Goal: Task Accomplishment & Management: Complete application form

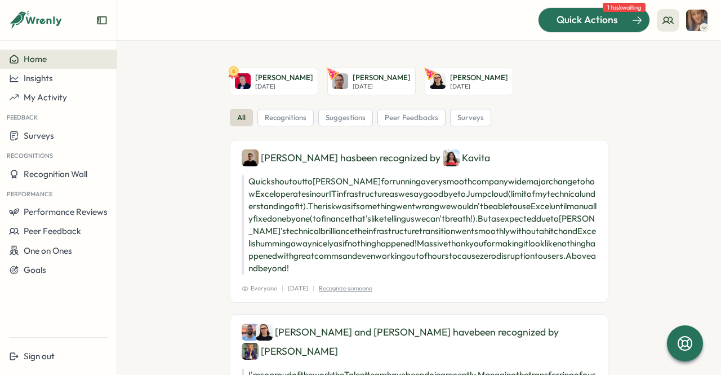
click at [568, 21] on span "Quick Actions" at bounding box center [587, 19] width 61 height 15
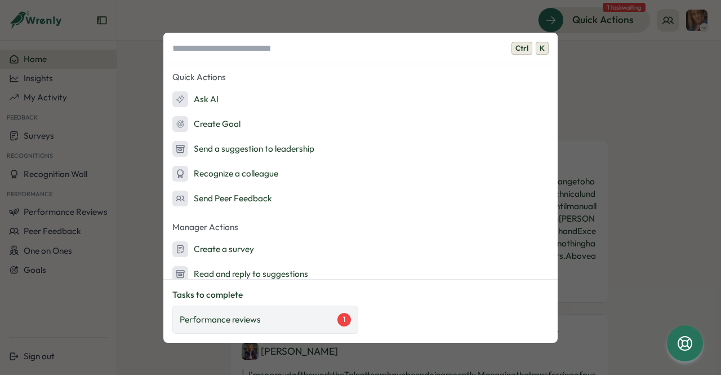
click at [274, 314] on div "Performance reviews 1" at bounding box center [265, 320] width 171 height 14
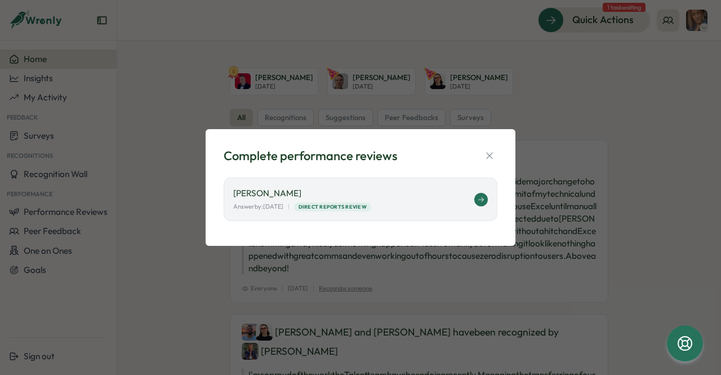
click at [449, 201] on div "[PERSON_NAME] Answer by: [DATE] | Direct Reports Review" at bounding box center [353, 199] width 241 height 24
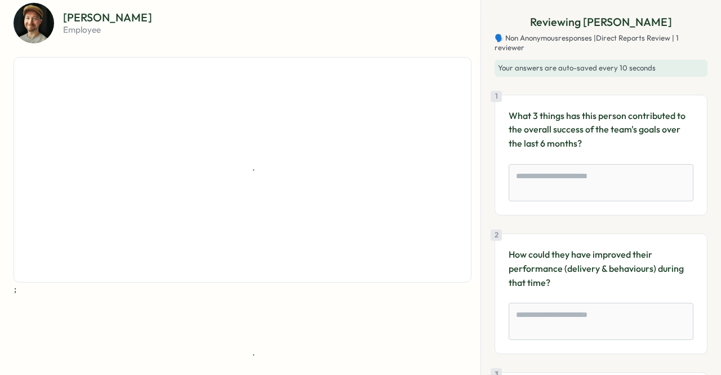
scroll to position [61, 0]
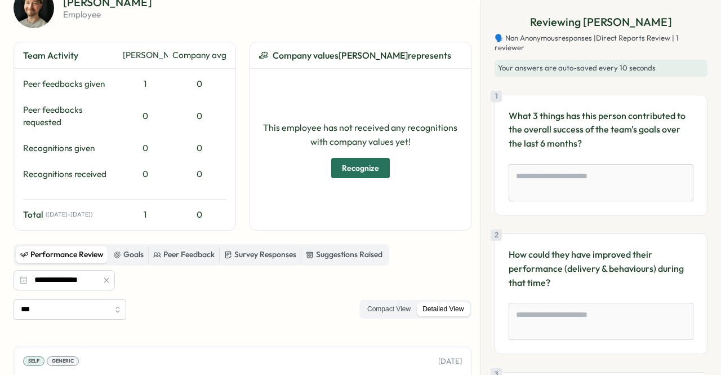
click at [366, 163] on span "Recognize" at bounding box center [360, 167] width 37 height 19
type textarea "*"
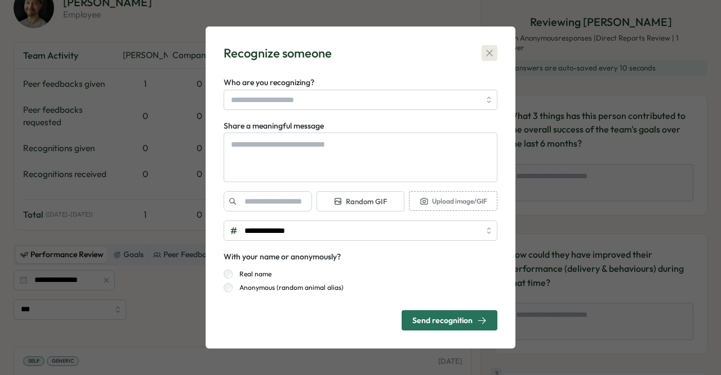
click at [491, 56] on icon "button" at bounding box center [489, 52] width 11 height 11
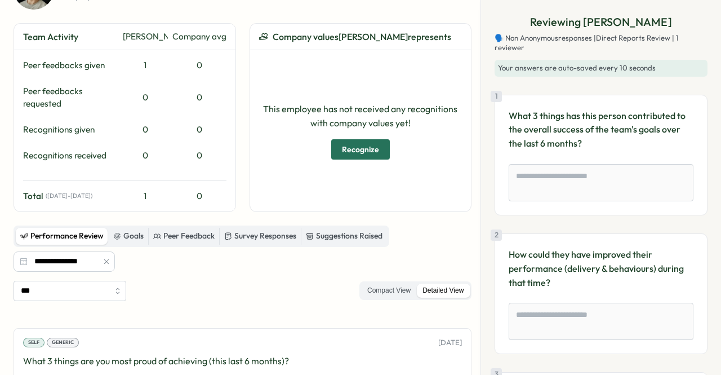
scroll to position [0, 0]
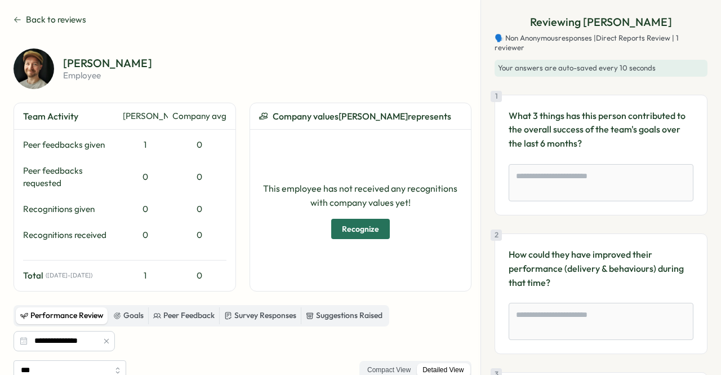
click at [702, 248] on div "2 How could they have improved their performance (delivery & behaviours) during…" at bounding box center [601, 293] width 213 height 121
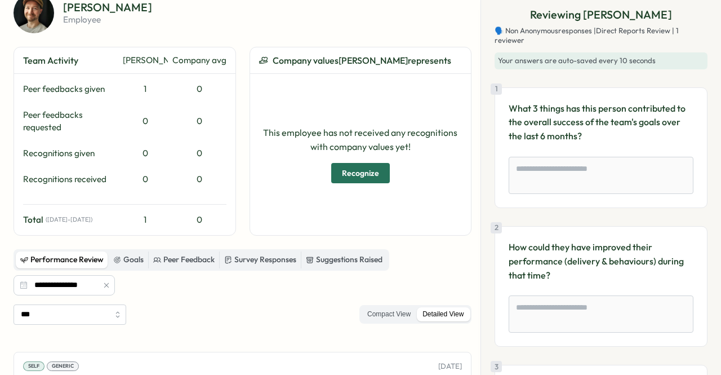
scroll to position [48, 0]
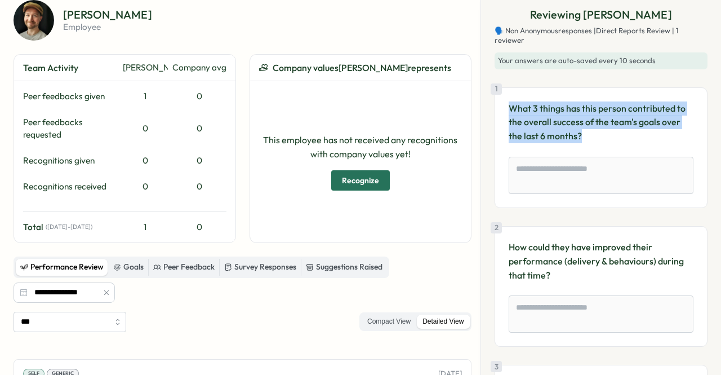
drag, startPoint x: 584, startPoint y: 136, endPoint x: 509, endPoint y: 108, distance: 79.6
click at [509, 108] on p "What 3 things has this person contributed to the overall success of the team's …" at bounding box center [601, 122] width 185 height 42
copy p "What 3 things has this person contributed to the overall success of the team's …"
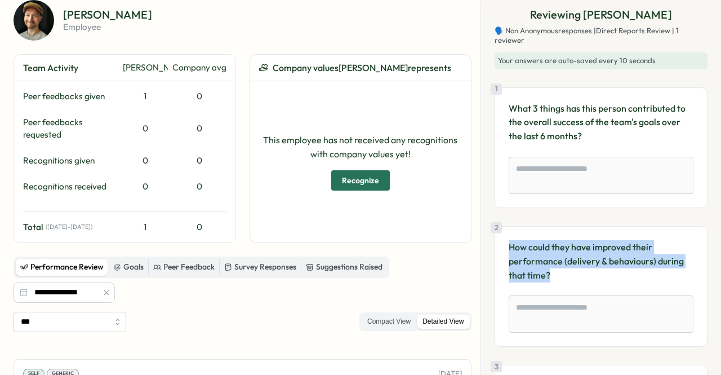
drag, startPoint x: 566, startPoint y: 277, endPoint x: 509, endPoint y: 248, distance: 64.3
click at [509, 248] on p "How could they have improved their performance (delivery & behaviours) during t…" at bounding box center [601, 261] width 185 height 42
copy p "How could they have improved their performance (delivery & behaviours) during t…"
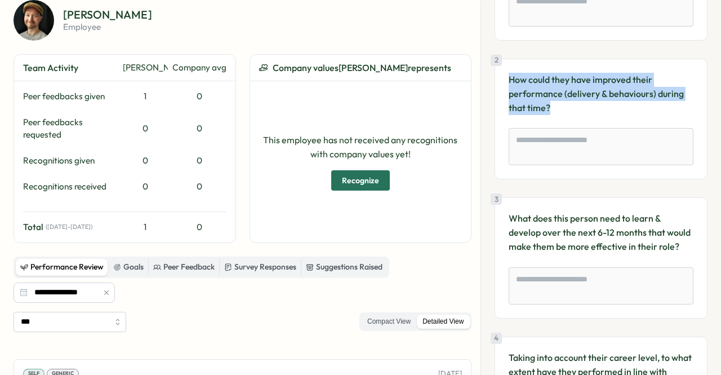
scroll to position [180, 0]
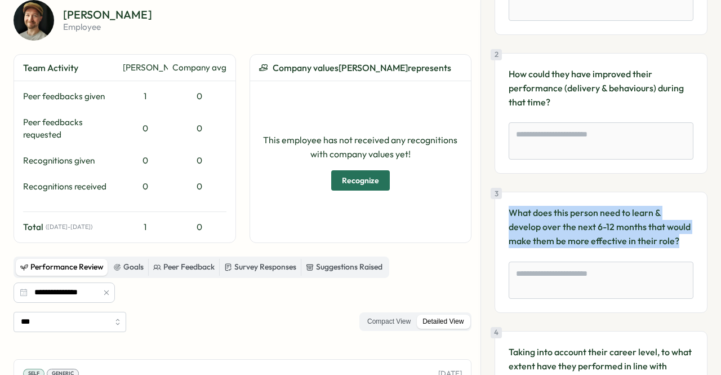
drag, startPoint x: 529, startPoint y: 252, endPoint x: 503, endPoint y: 210, distance: 49.6
click at [503, 210] on div "3 What does this person need to learn & develop over the next 6-12 months that …" at bounding box center [601, 252] width 213 height 121
copy p "What does this person need to learn & develop over the next 6-12 months that wo…"
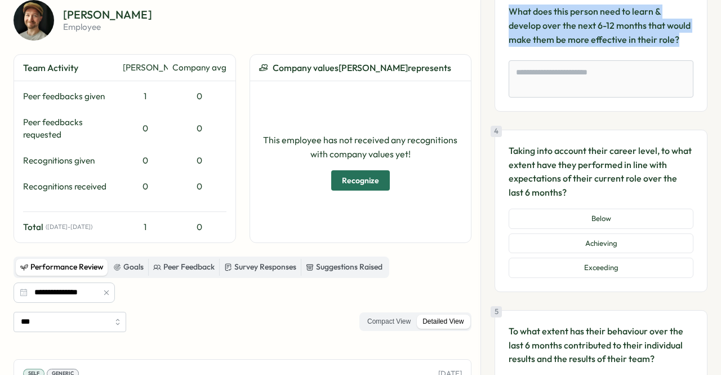
scroll to position [382, 0]
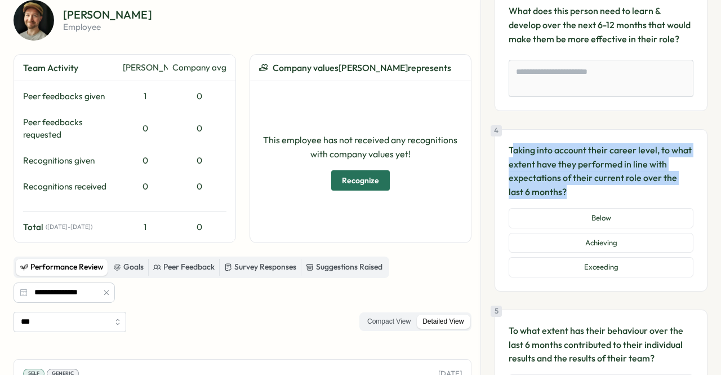
drag, startPoint x: 574, startPoint y: 207, endPoint x: 512, endPoint y: 165, distance: 74.6
click at [512, 165] on p "Taking into account their career level, to what extent have they performed in l…" at bounding box center [601, 171] width 185 height 56
click at [571, 196] on p "Taking into account their career level, to what extent have they performed in l…" at bounding box center [601, 171] width 185 height 56
drag, startPoint x: 571, startPoint y: 205, endPoint x: 509, endPoint y: 162, distance: 75.0
click at [509, 162] on p "Taking into account their career level, to what extent have they performed in l…" at bounding box center [601, 171] width 185 height 56
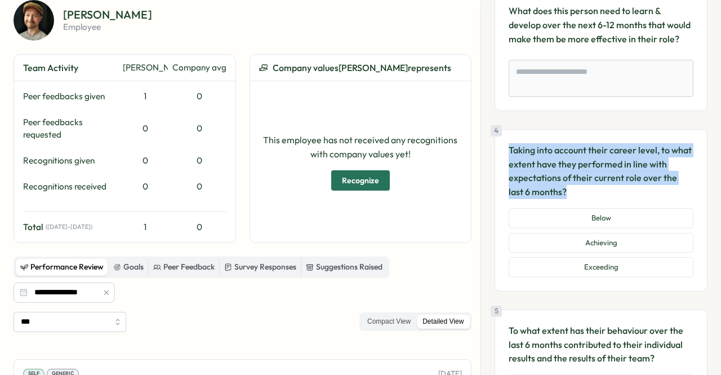
copy p "Taking into account their career level, to what extent have they performed in l…"
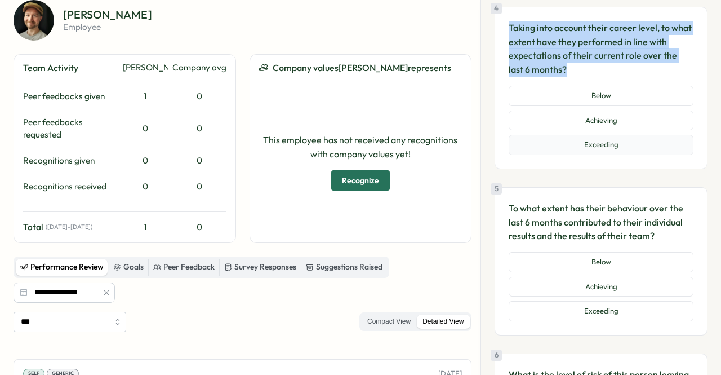
scroll to position [532, 0]
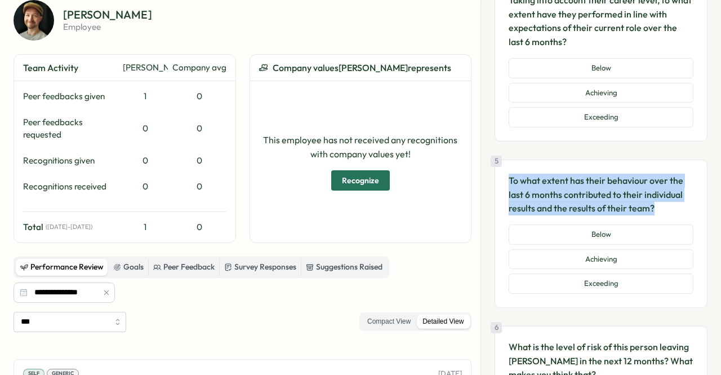
drag, startPoint x: 656, startPoint y: 222, endPoint x: 509, endPoint y: 199, distance: 148.9
click at [509, 199] on p "To what extent has their behaviour over the last 6 months contributed to their …" at bounding box center [601, 195] width 185 height 42
copy p "To what extent has their behaviour over the last 6 months contributed to their …"
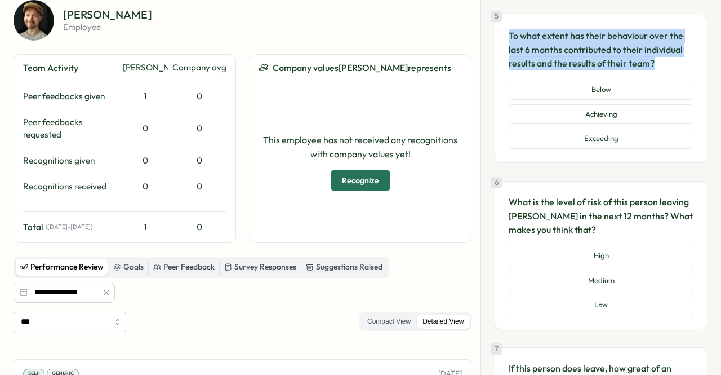
scroll to position [681, 0]
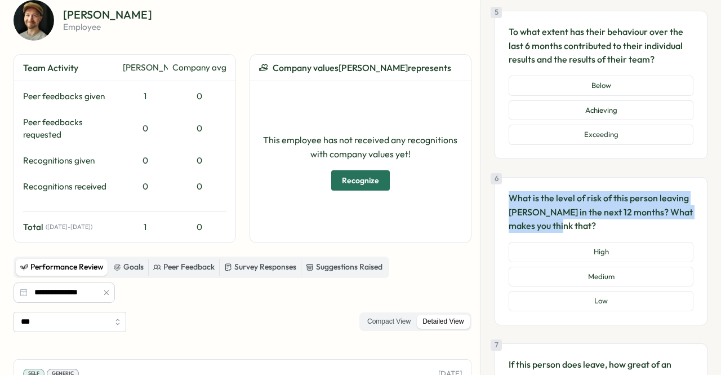
drag, startPoint x: 556, startPoint y: 242, endPoint x: 512, endPoint y: 210, distance: 54.4
click at [512, 210] on p "What is the level of risk of this person leaving [PERSON_NAME] in the next 12 m…" at bounding box center [601, 212] width 185 height 42
copy p "What is the level of risk of this person leaving [PERSON_NAME] in the next 12 m…"
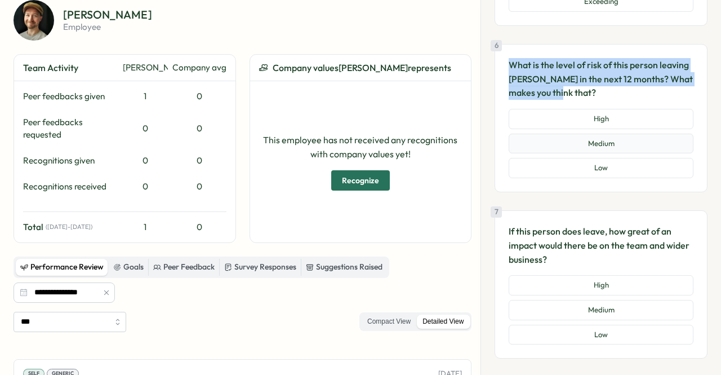
scroll to position [872, 0]
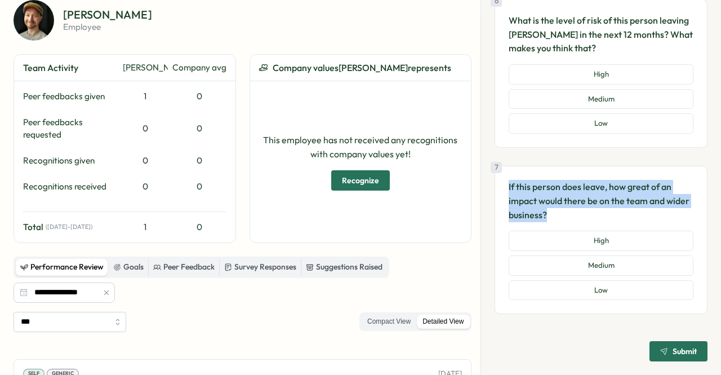
drag, startPoint x: 589, startPoint y: 217, endPoint x: 508, endPoint y: 187, distance: 86.7
click at [508, 187] on div "7 If this person does leave, how great of an impact would there be on the team …" at bounding box center [601, 240] width 213 height 148
copy p "If this person does leave, how great of an impact would there be on the team an…"
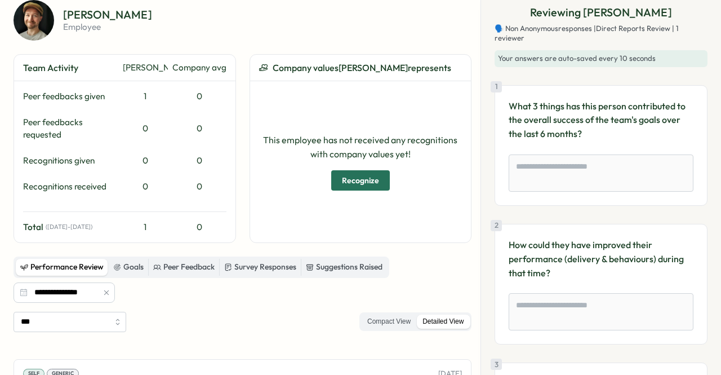
scroll to position [0, 0]
